Goal: Task Accomplishment & Management: Use online tool/utility

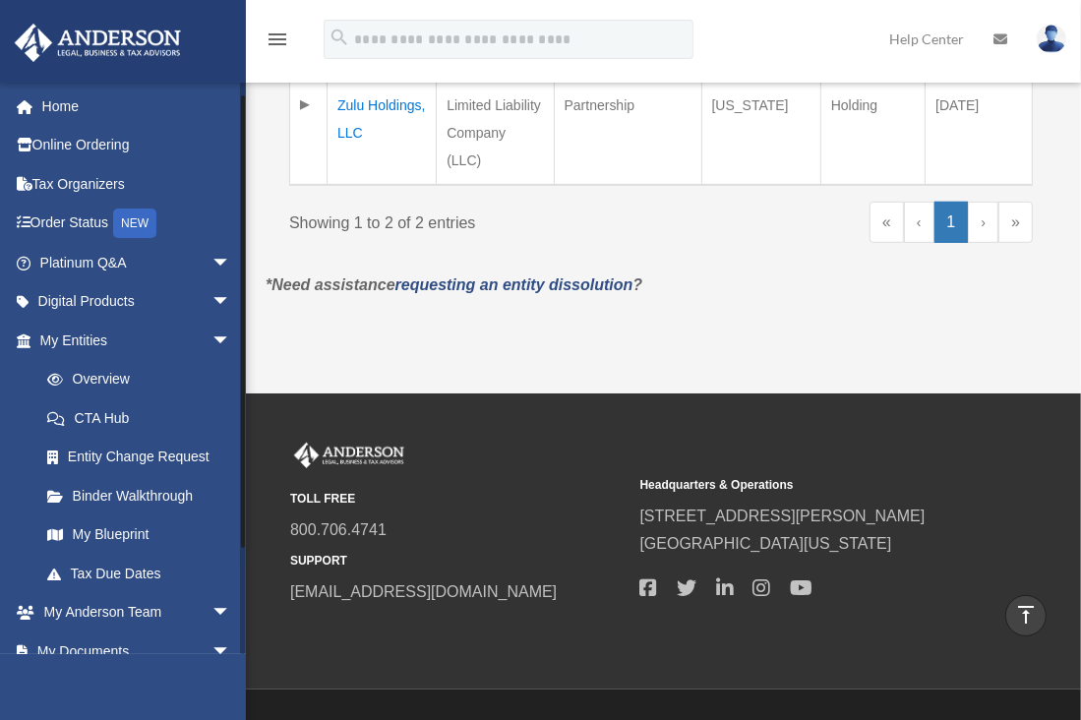
scroll to position [137, 0]
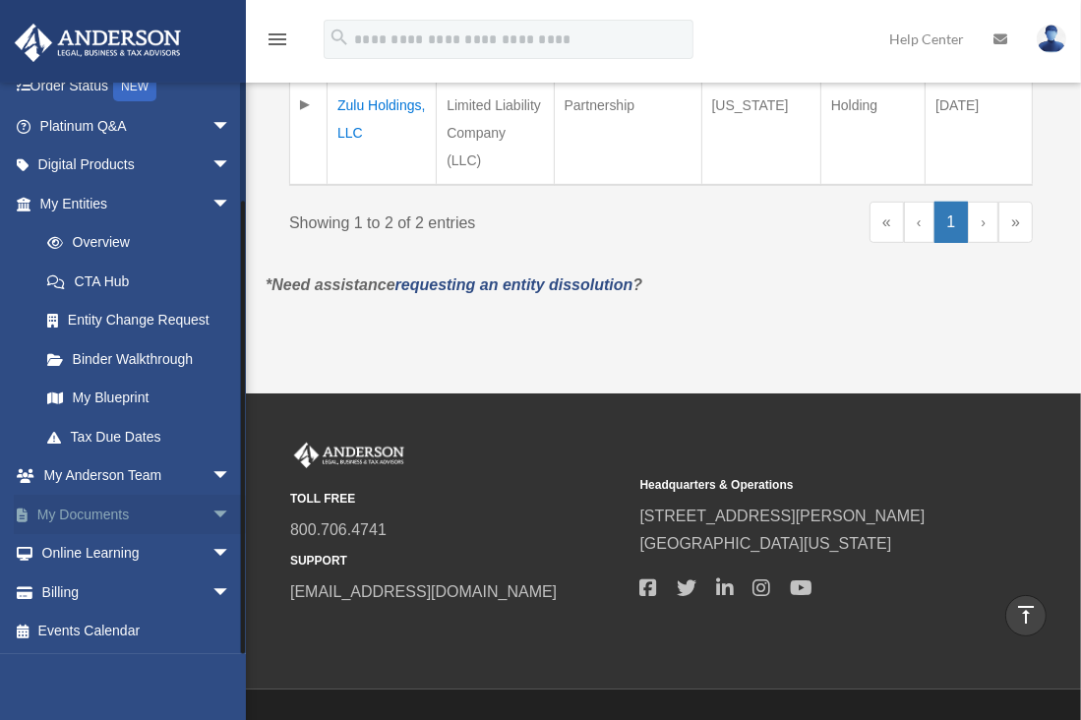
click at [211, 512] on span "arrow_drop_down" at bounding box center [230, 515] width 39 height 40
click at [211, 512] on span "arrow_drop_up" at bounding box center [230, 515] width 39 height 40
click at [211, 512] on span "arrow_drop_down" at bounding box center [230, 515] width 39 height 40
click at [89, 554] on link "Box" at bounding box center [144, 553] width 233 height 39
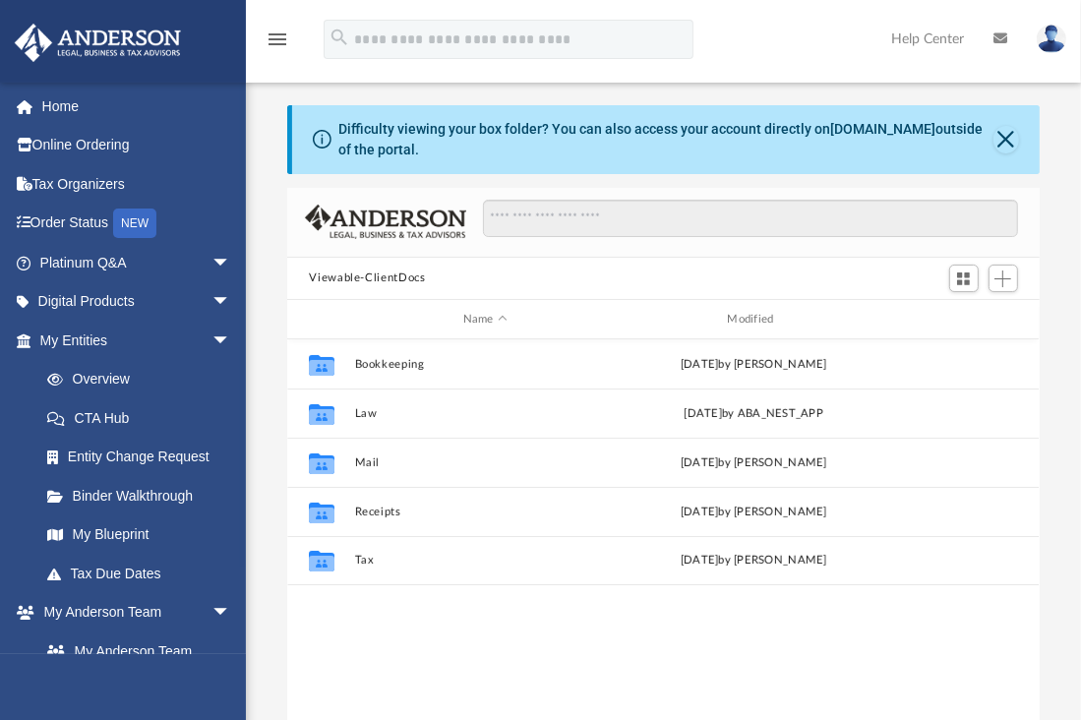
scroll to position [432, 737]
click at [1000, 271] on span "Add" at bounding box center [1002, 278] width 17 height 17
click at [952, 317] on li "Upload" at bounding box center [975, 318] width 63 height 21
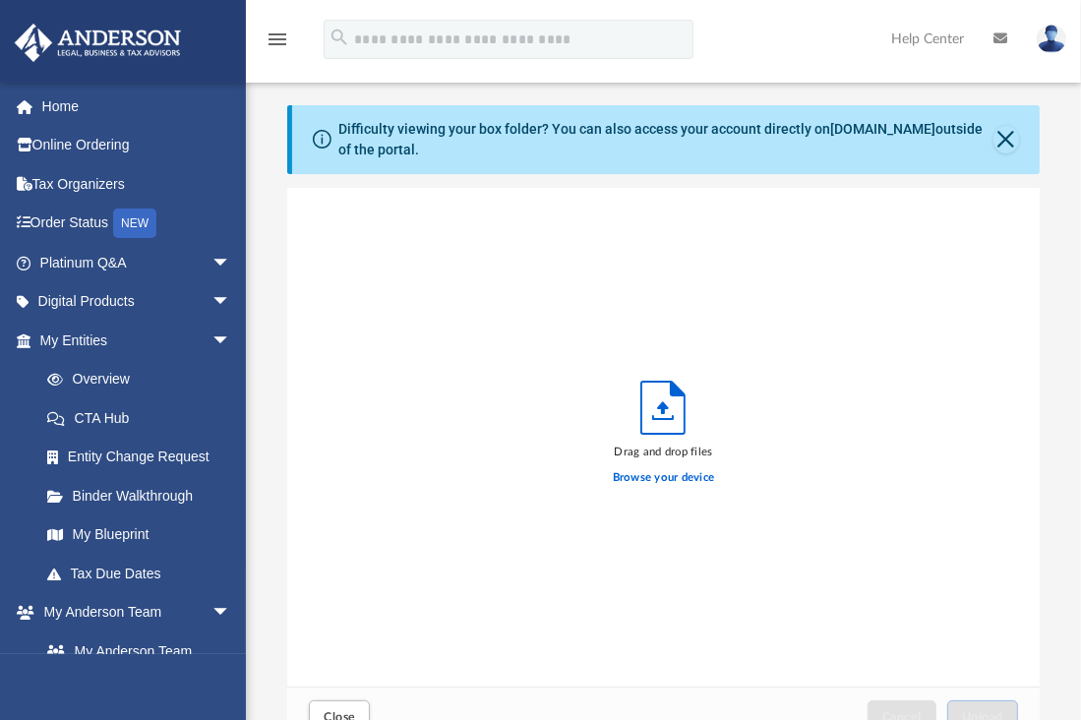
scroll to position [484, 737]
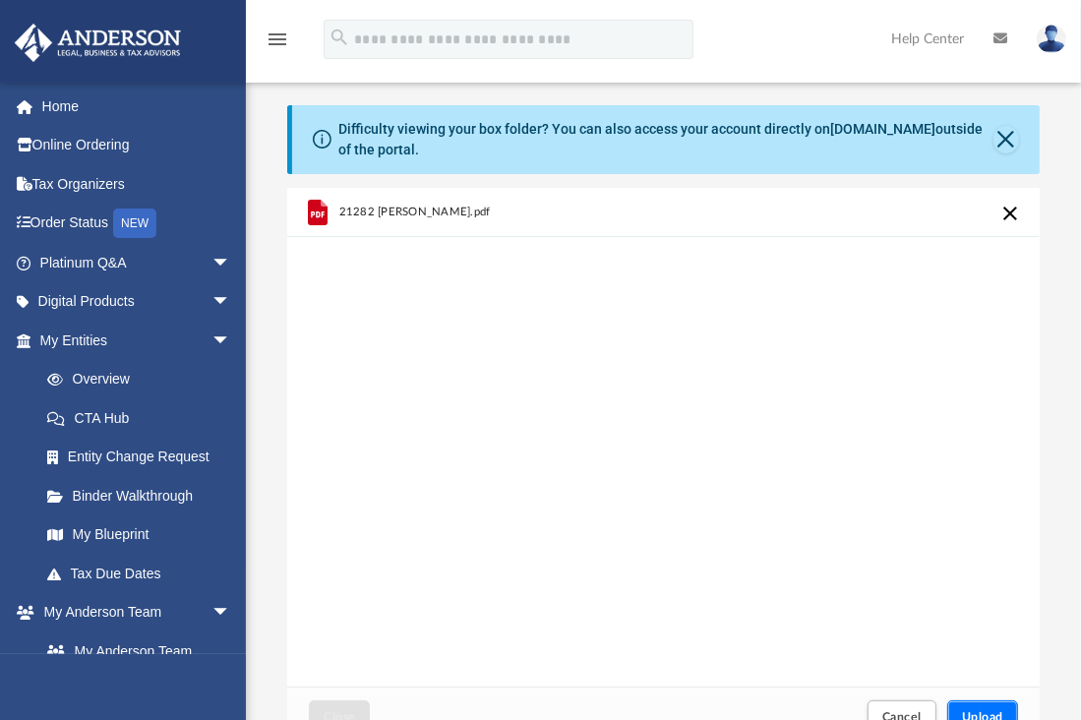
click at [1003, 707] on button "Upload" at bounding box center [982, 717] width 71 height 34
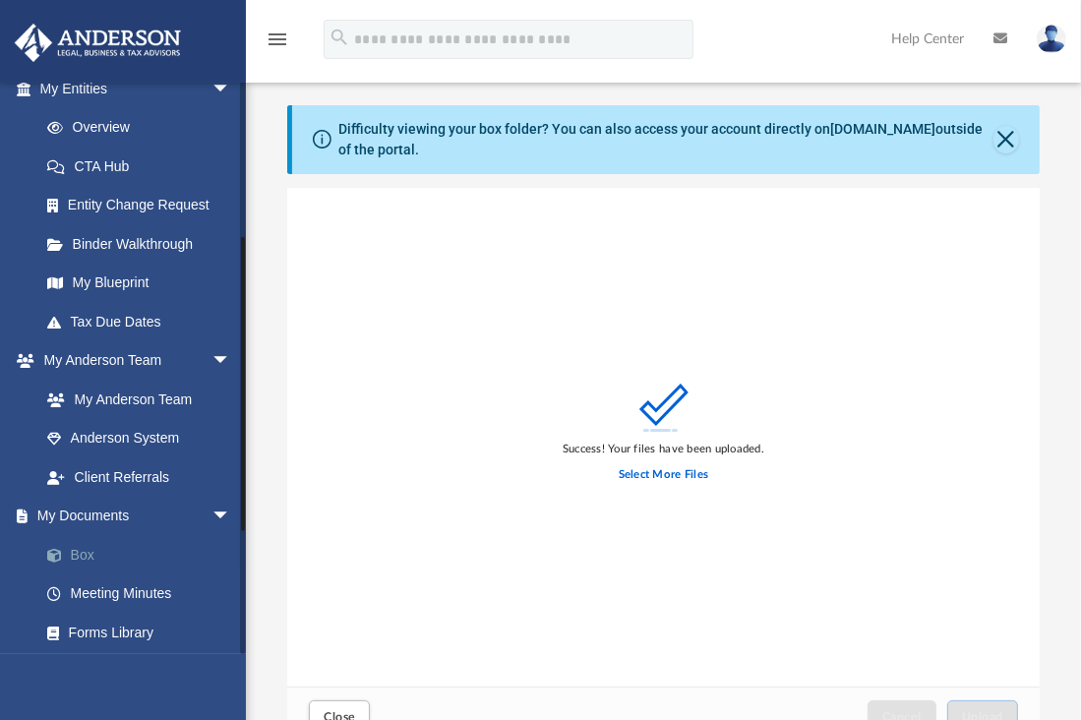
scroll to position [295, 0]
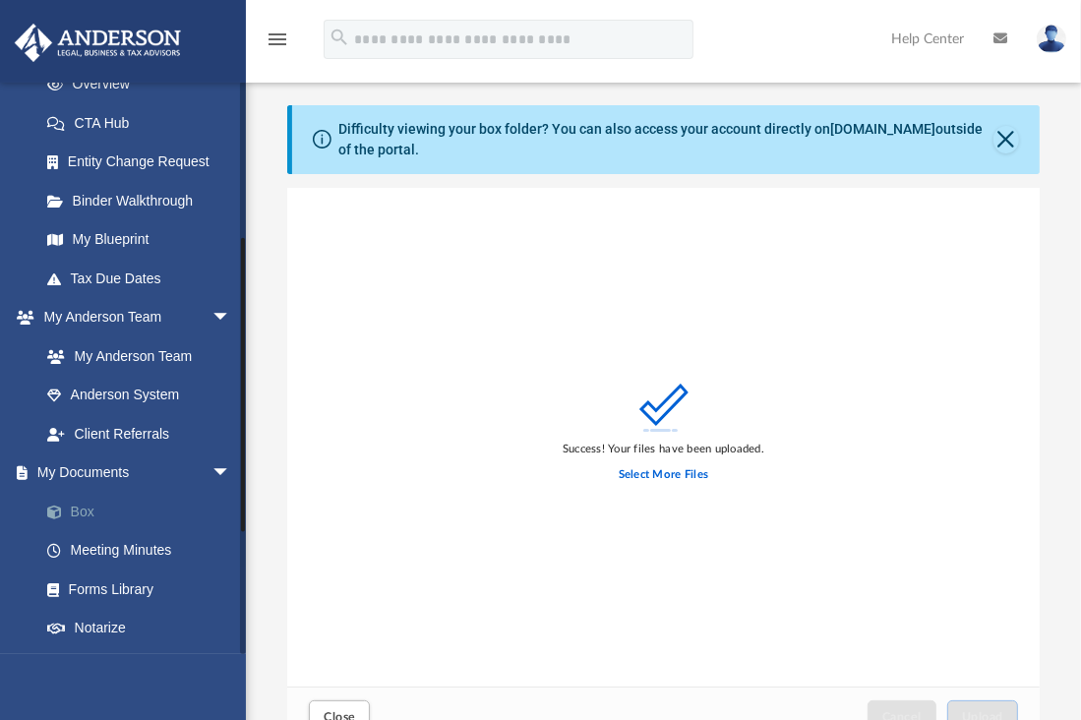
click at [101, 503] on link "Box" at bounding box center [144, 511] width 233 height 39
click at [45, 514] on link "Box" at bounding box center [144, 511] width 233 height 39
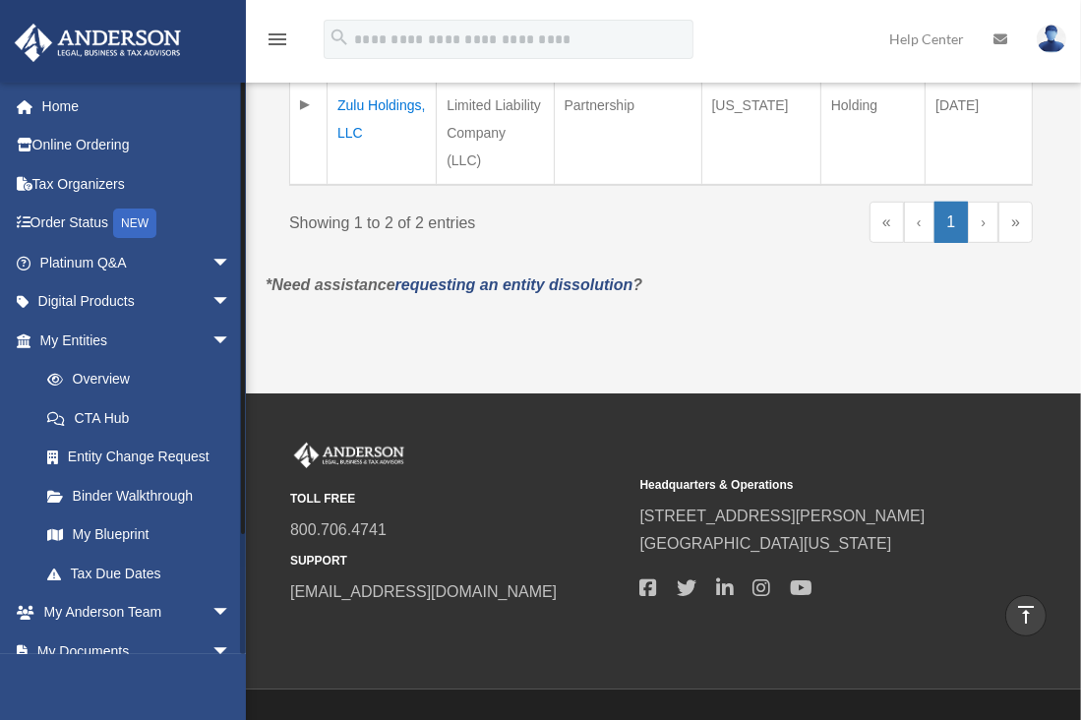
scroll to position [137, 0]
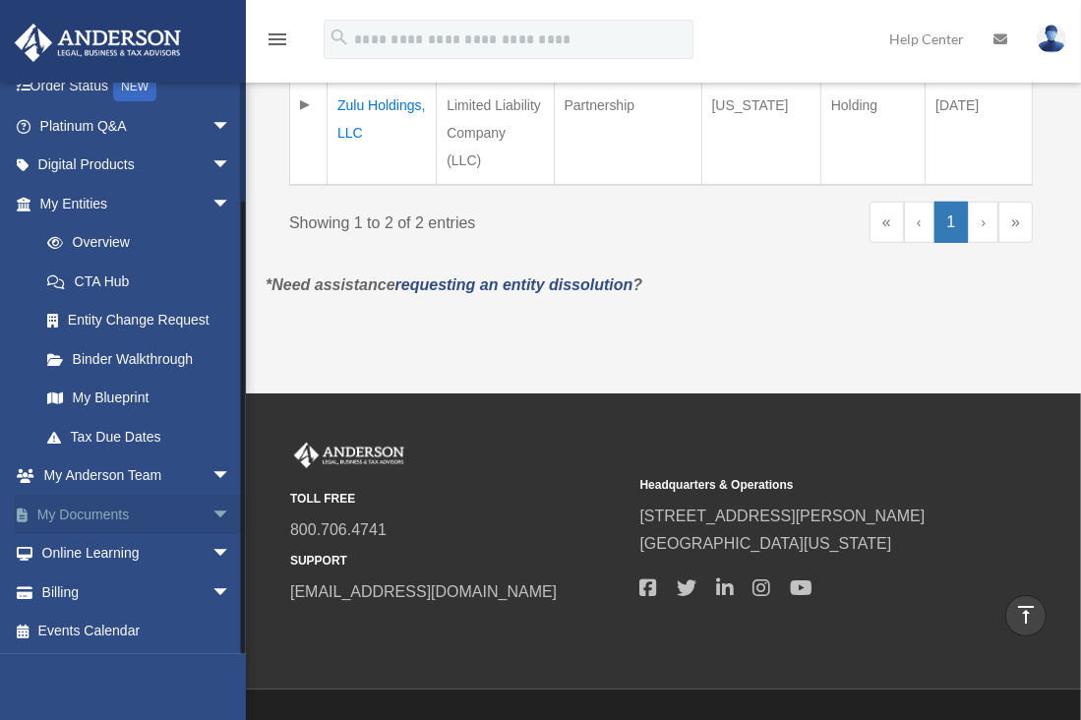
click at [142, 519] on link "My Documents arrow_drop_down" at bounding box center [137, 514] width 247 height 39
click at [211, 513] on span "arrow_drop_down" at bounding box center [230, 515] width 39 height 40
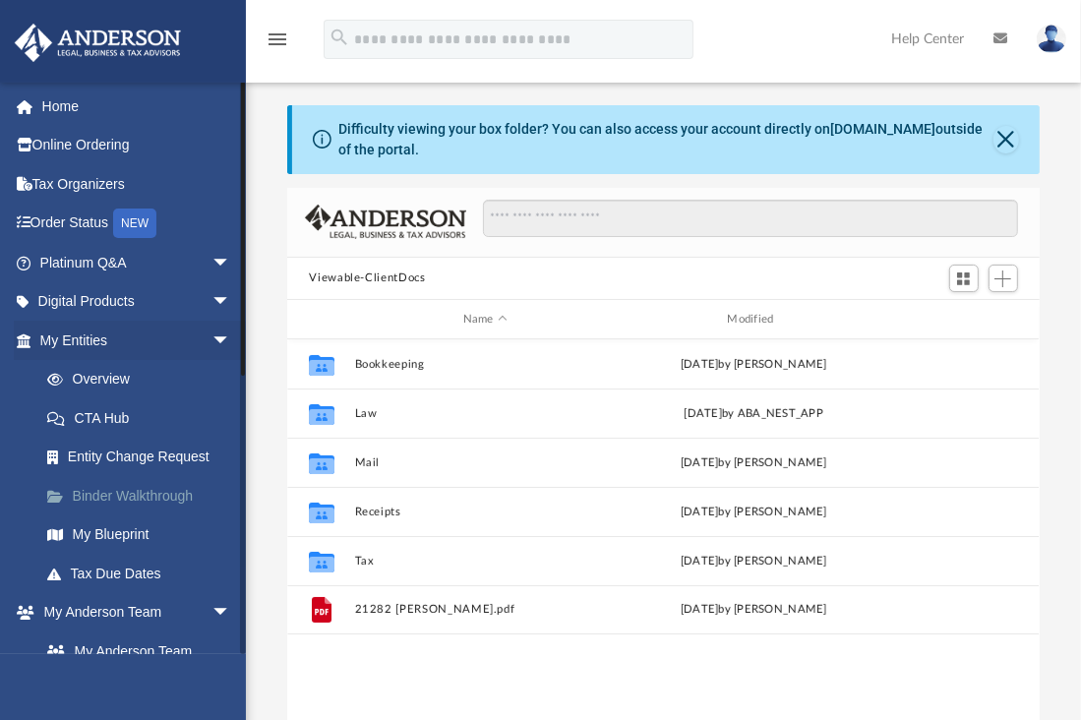
click at [128, 485] on link "Binder Walkthrough" at bounding box center [144, 495] width 233 height 39
click at [107, 422] on link "CTA Hub" at bounding box center [144, 417] width 233 height 39
